Goal: Information Seeking & Learning: Learn about a topic

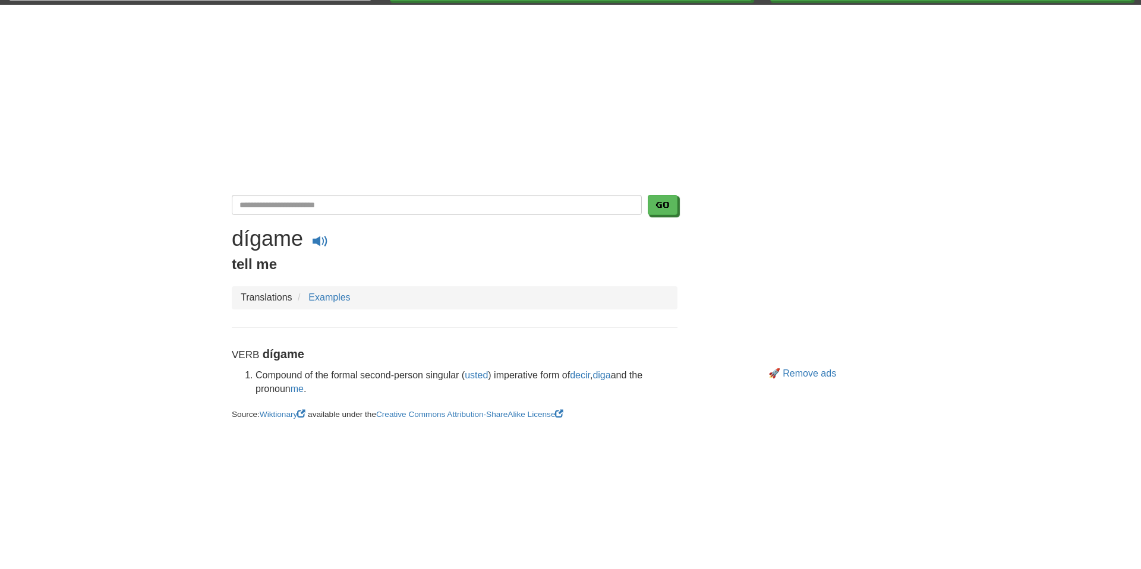
scroll to position [72, 0]
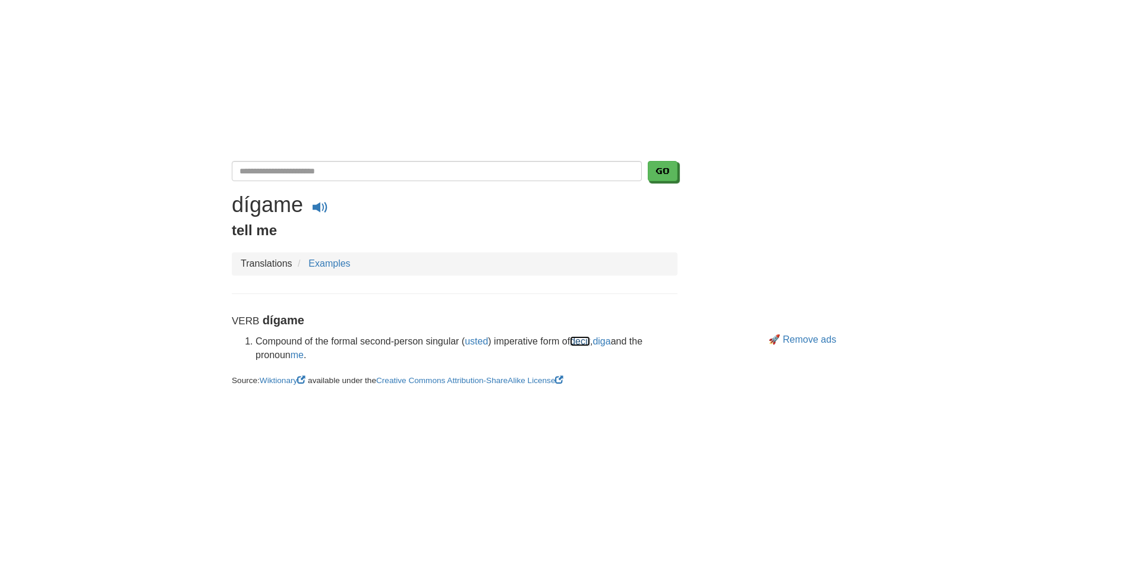
click at [586, 342] on link "decir" at bounding box center [580, 341] width 20 height 10
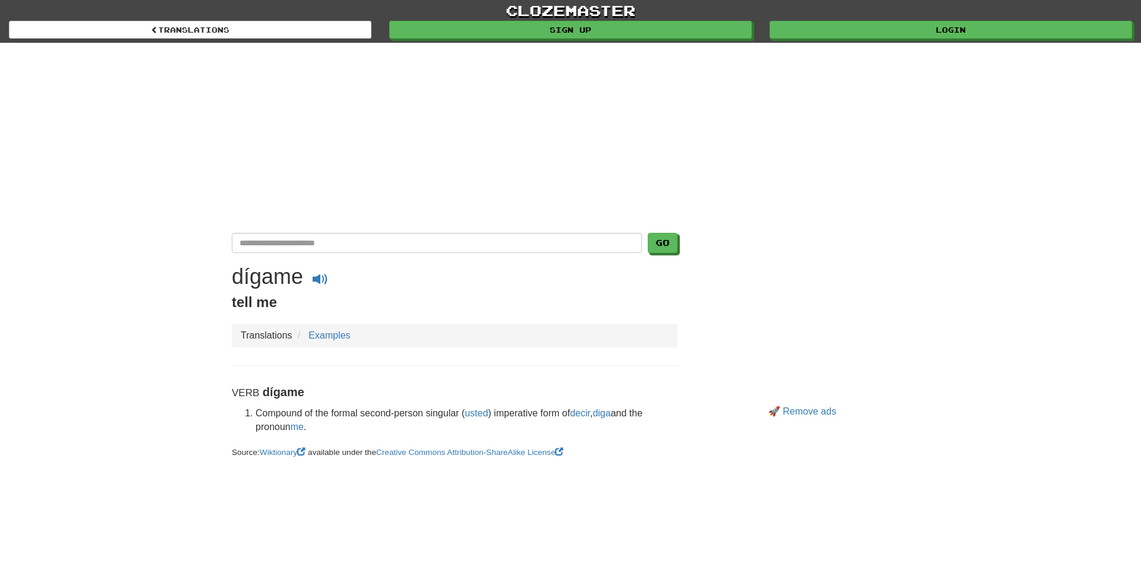
scroll to position [72, 0]
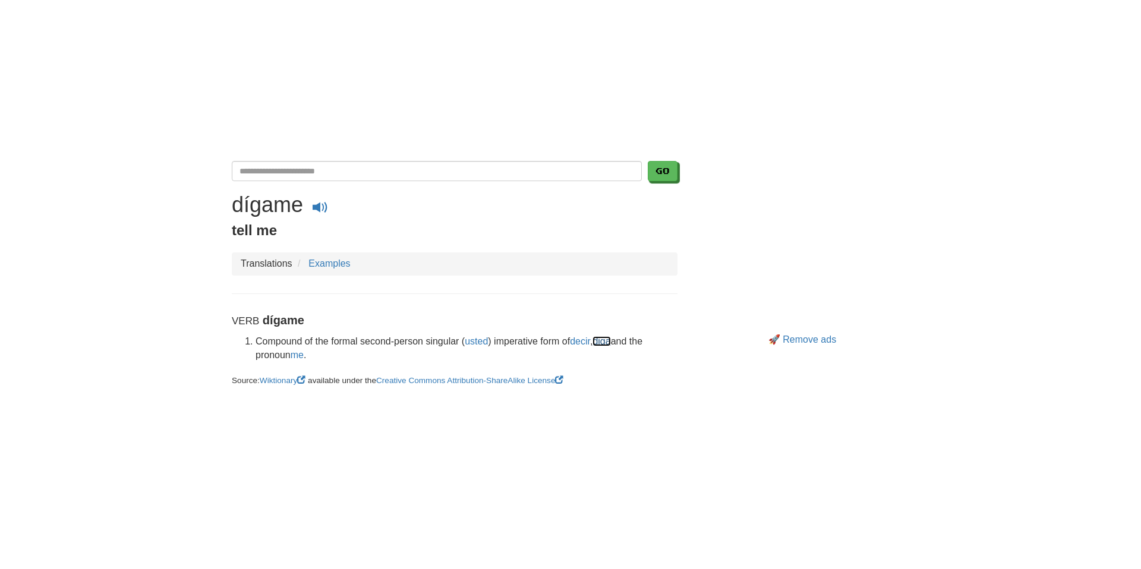
click at [608, 342] on link "diga" at bounding box center [602, 341] width 18 height 10
click at [589, 341] on link "decir" at bounding box center [580, 341] width 20 height 10
click at [312, 204] on button at bounding box center [320, 210] width 29 height 22
click at [327, 209] on span at bounding box center [320, 207] width 15 height 15
click at [324, 207] on span at bounding box center [320, 207] width 15 height 15
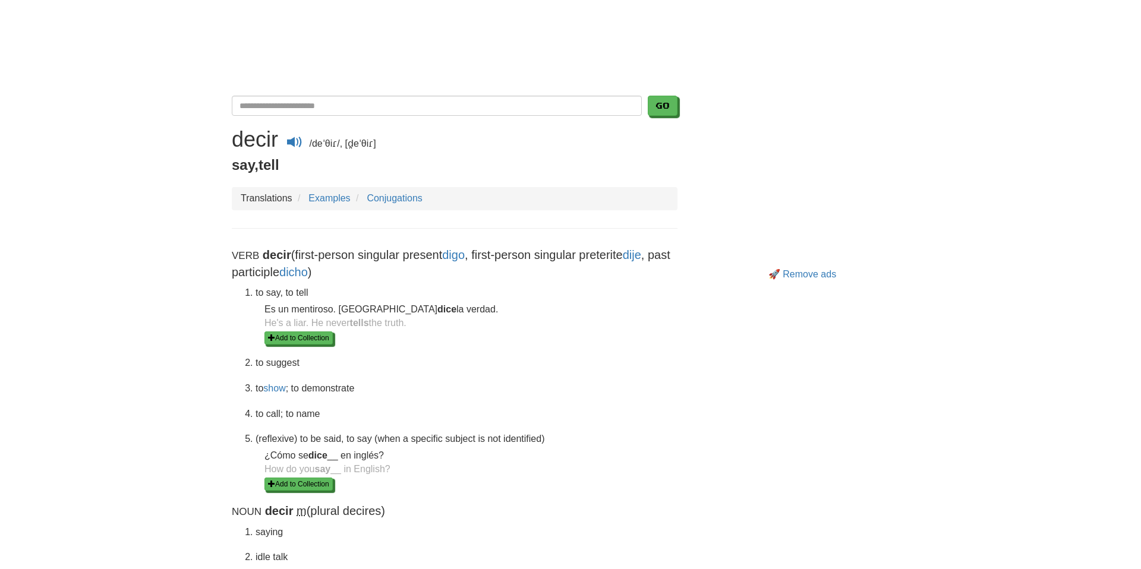
scroll to position [139, 0]
